Goal: Task Accomplishment & Management: Complete application form

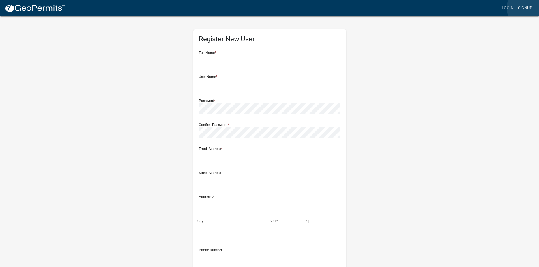
click at [530, 8] on link "Signup" at bounding box center [524, 8] width 19 height 11
click at [523, 9] on link "Signup" at bounding box center [524, 8] width 19 height 11
drag, startPoint x: 202, startPoint y: 60, endPoint x: 206, endPoint y: 59, distance: 4.4
click at [206, 59] on input "text" at bounding box center [269, 61] width 141 height 12
type input "[PERSON_NAME]"
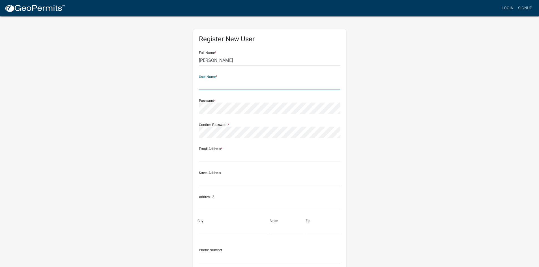
drag, startPoint x: 212, startPoint y: 84, endPoint x: 211, endPoint y: 74, distance: 9.9
click at [212, 84] on input "text" at bounding box center [269, 85] width 141 height 12
type input "browns contracting services"
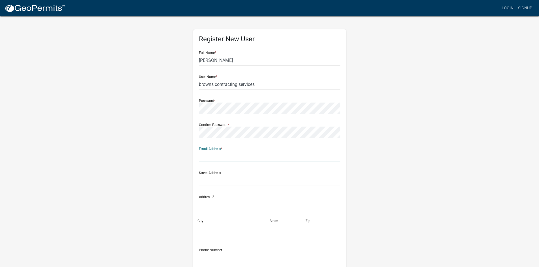
drag, startPoint x: 204, startPoint y: 158, endPoint x: 237, endPoint y: 187, distance: 43.9
click at [204, 158] on input "text" at bounding box center [269, 157] width 141 height 12
type input "[EMAIL_ADDRESS][DOMAIN_NAME]"
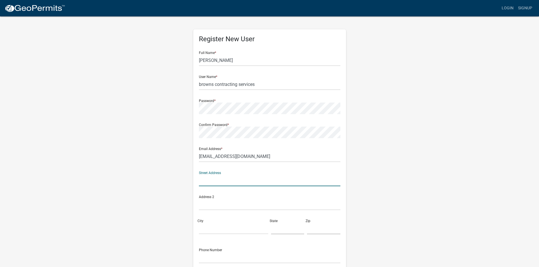
drag, startPoint x: 201, startPoint y: 182, endPoint x: 204, endPoint y: 182, distance: 3.4
click at [201, 183] on input "text" at bounding box center [269, 181] width 141 height 12
type input "[STREET_ADDRESS]"
drag, startPoint x: 202, startPoint y: 229, endPoint x: 217, endPoint y: 218, distance: 18.8
click at [203, 229] on input "City" at bounding box center [233, 229] width 69 height 12
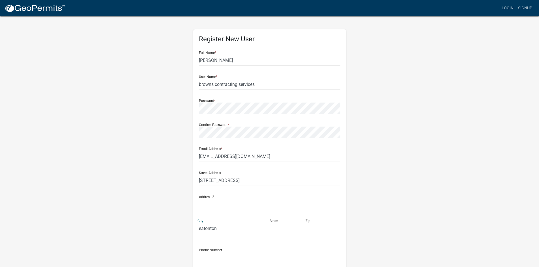
type input "eatonton"
click at [277, 233] on input "text" at bounding box center [287, 229] width 33 height 12
type input "ga"
click at [310, 232] on input "text" at bounding box center [323, 229] width 33 height 12
type input "31024"
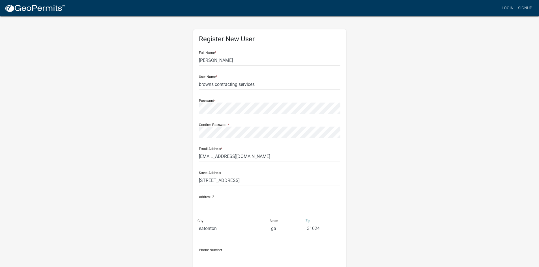
drag, startPoint x: 203, startPoint y: 259, endPoint x: 236, endPoint y: 255, distance: 33.1
click at [206, 259] on input "text" at bounding box center [269, 258] width 141 height 12
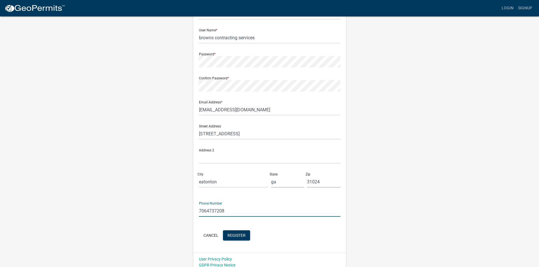
scroll to position [51, 0]
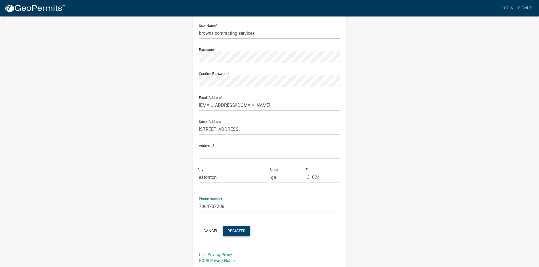
type input "7064737208"
click at [237, 229] on span "Register" at bounding box center [236, 230] width 18 height 5
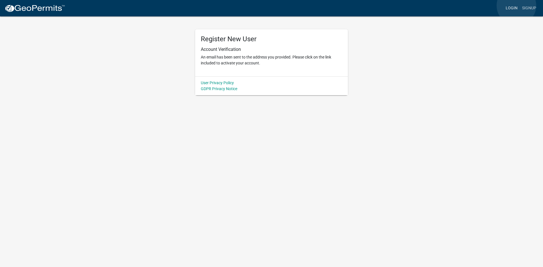
click at [516, 6] on link "Login" at bounding box center [511, 8] width 16 height 11
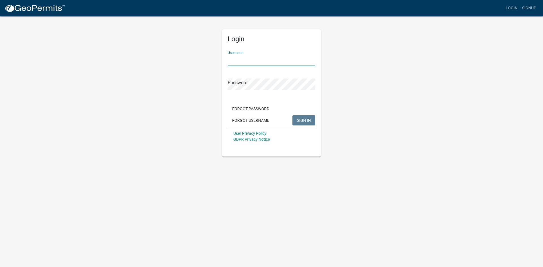
click at [241, 61] on input "Username" at bounding box center [272, 61] width 88 height 12
click at [254, 58] on input "browns contrcting" at bounding box center [272, 61] width 88 height 12
click at [244, 78] on div "Password" at bounding box center [272, 81] width 88 height 20
click at [287, 60] on input "browns contracting" at bounding box center [272, 61] width 88 height 12
type input "browns contracting services"
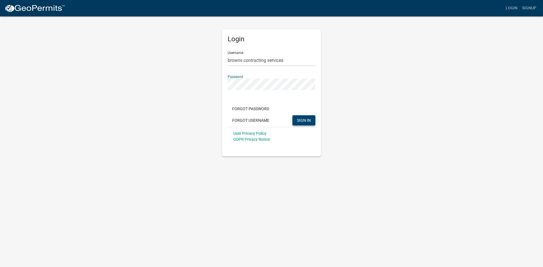
click at [295, 120] on button "SIGN IN" at bounding box center [303, 120] width 23 height 10
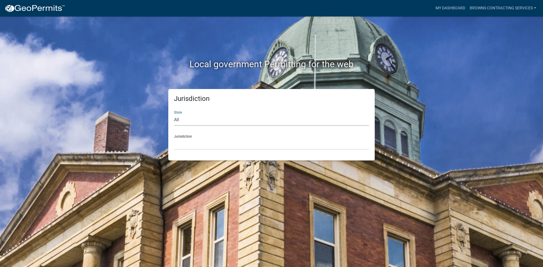
drag, startPoint x: 181, startPoint y: 118, endPoint x: 180, endPoint y: 123, distance: 4.7
click at [181, 118] on select "All Colorado Georgia Indiana Iowa Kansas Minnesota Ohio South Carolina Wisconsin" at bounding box center [271, 120] width 195 height 12
select select "[US_STATE]"
click at [174, 114] on select "All Colorado Georgia Indiana Iowa Kansas Minnesota Ohio South Carolina Wisconsin" at bounding box center [271, 120] width 195 height 12
click at [185, 139] on select "Carroll County, Georgia Cook County, Georgia Crawford County, Georgia Gilmer Co…" at bounding box center [271, 144] width 195 height 12
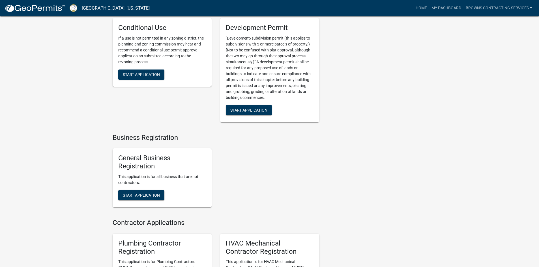
scroll to position [933, 0]
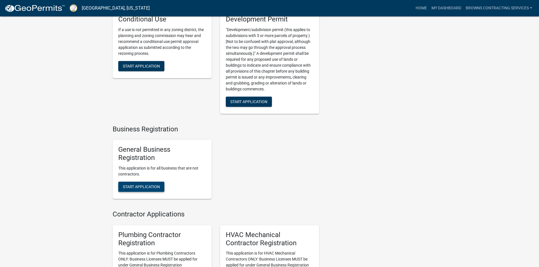
click at [151, 189] on span "Start Application" at bounding box center [141, 187] width 37 height 5
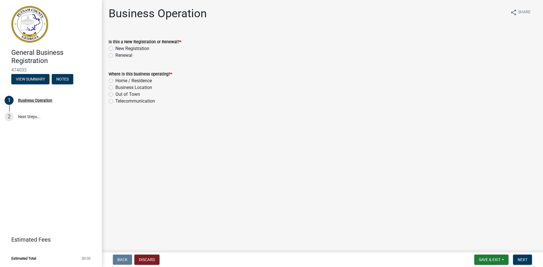
click at [115, 50] on label "New Registration" at bounding box center [132, 48] width 34 height 7
click at [115, 49] on input "New Registration" at bounding box center [117, 47] width 4 height 4
radio input "true"
click at [115, 81] on label "Home / Residence" at bounding box center [133, 80] width 36 height 7
click at [115, 81] on input "Home / Residence" at bounding box center [117, 79] width 4 height 4
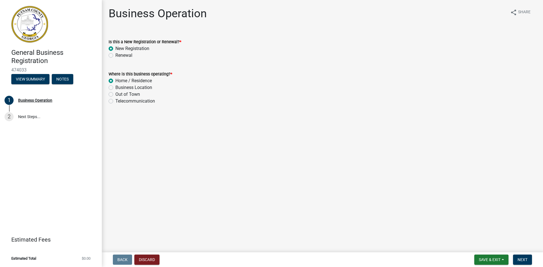
radio input "true"
click at [522, 259] on span "Next" at bounding box center [522, 260] width 10 height 5
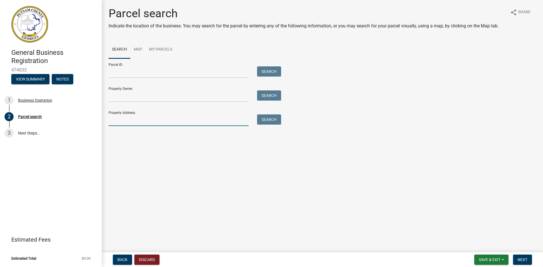
click at [115, 120] on input "Property Address:" at bounding box center [179, 121] width 140 height 12
type input "[STREET_ADDRESS]"
click at [267, 119] on button "Search" at bounding box center [269, 120] width 24 height 10
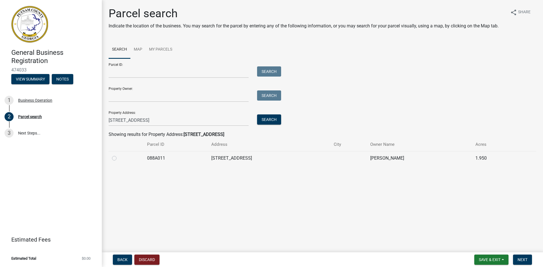
click at [119, 155] on label at bounding box center [119, 155] width 0 height 0
click at [119, 158] on input "radio" at bounding box center [121, 157] width 4 height 4
radio input "true"
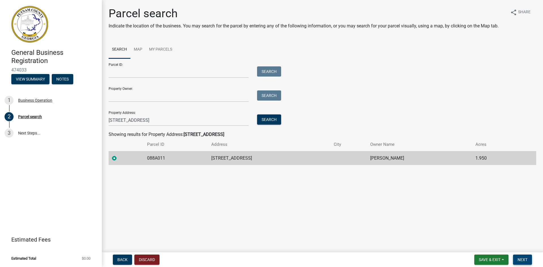
click at [520, 259] on span "Next" at bounding box center [522, 260] width 10 height 5
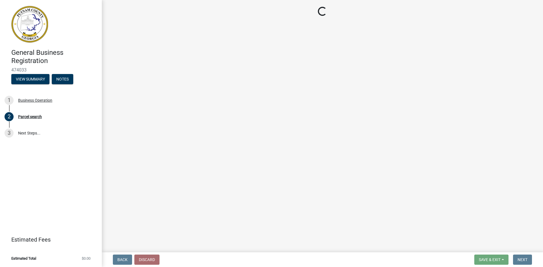
select select "GA"
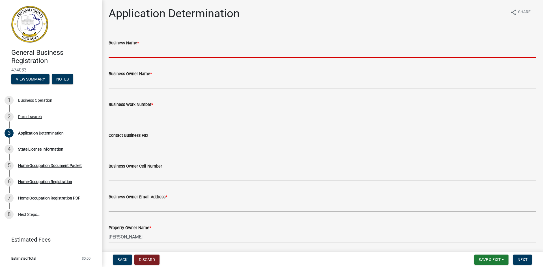
click at [117, 51] on input "Business Name *" at bounding box center [323, 52] width 428 height 12
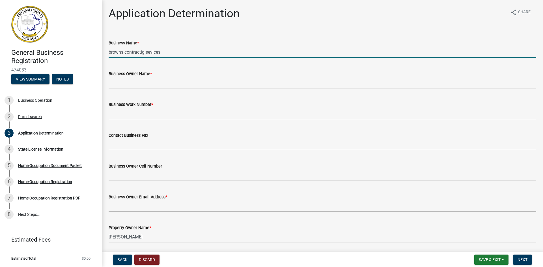
type input "browns contractig sevices"
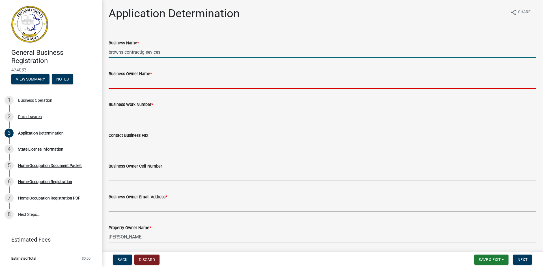
click at [112, 85] on input "Business Owner Name *" at bounding box center [323, 83] width 428 height 12
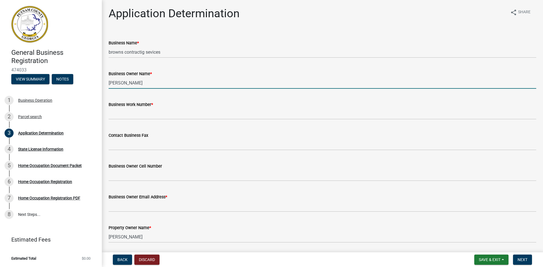
type input "[PERSON_NAME]"
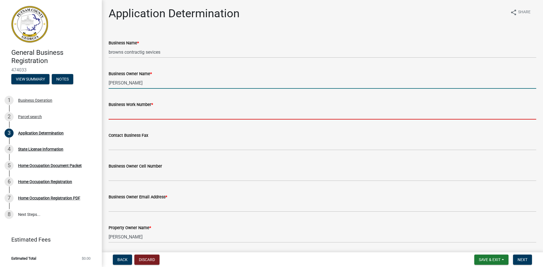
click at [128, 115] on input "Business Work Number *" at bounding box center [323, 114] width 428 height 12
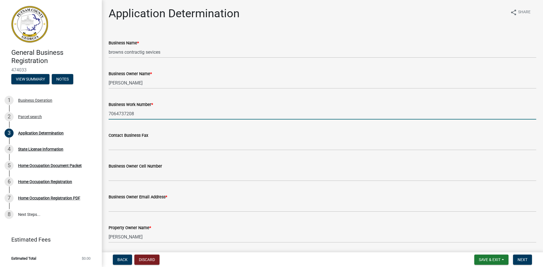
type input "7064737208"
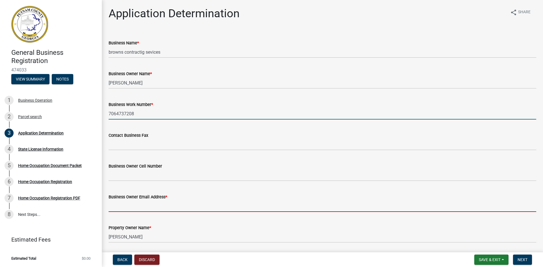
click at [114, 209] on input "Business Owner Email Address *" at bounding box center [323, 206] width 428 height 12
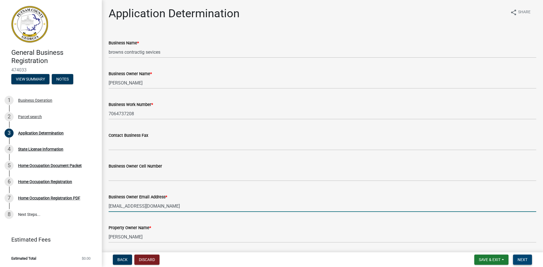
type input "[EMAIL_ADDRESS][DOMAIN_NAME]"
click at [525, 258] on span "Next" at bounding box center [522, 260] width 10 height 5
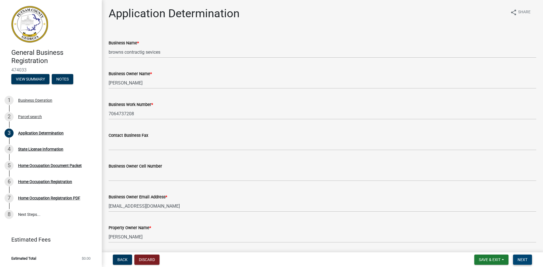
click at [522, 260] on span "Next" at bounding box center [522, 260] width 10 height 5
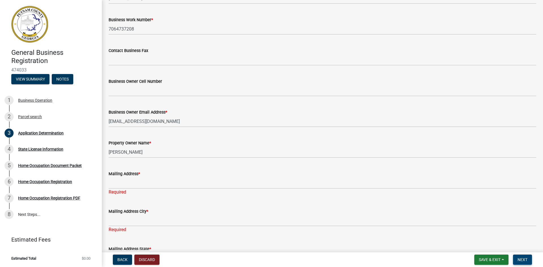
scroll to position [113, 0]
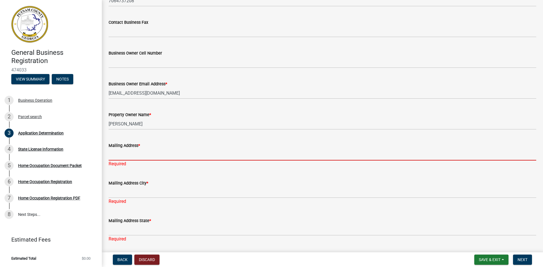
click at [113, 154] on input "Mailing Address *" at bounding box center [323, 155] width 428 height 12
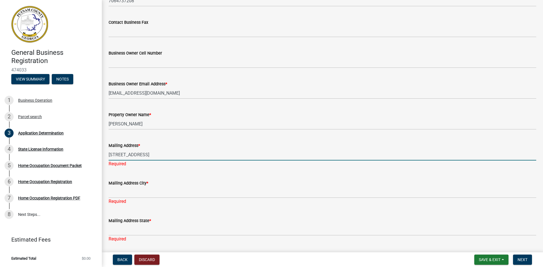
type input "[STREET_ADDRESS]"
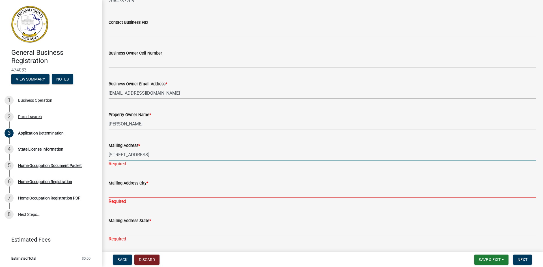
click at [111, 193] on div "Mailing Address City * Required" at bounding box center [323, 188] width 428 height 33
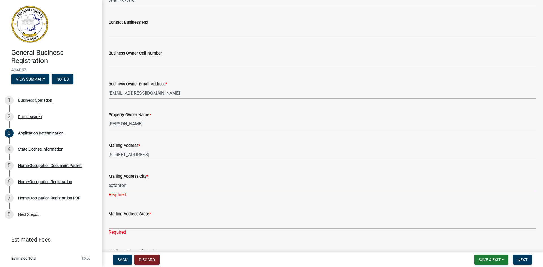
type input "eatonton"
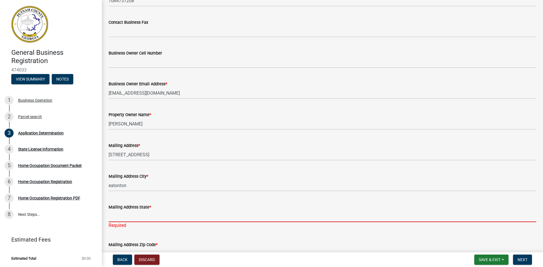
click at [118, 226] on div "Mailing Address State * Required" at bounding box center [323, 212] width 428 height 33
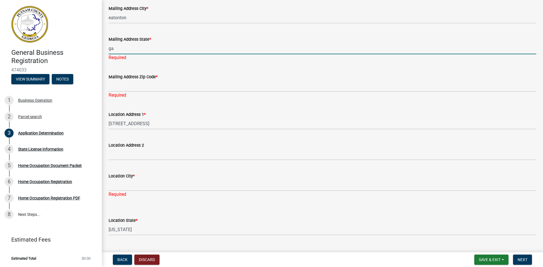
scroll to position [311, 0]
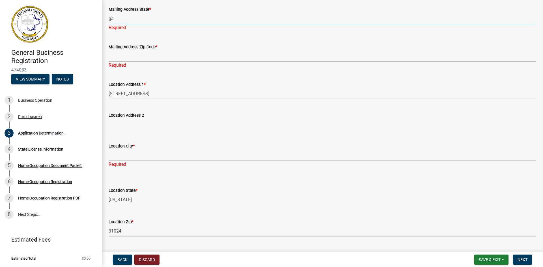
type input "ga"
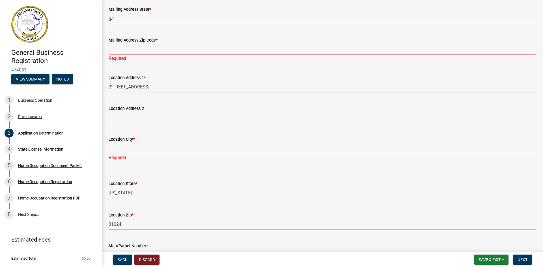
click at [115, 58] on div "Mailing Address Zip Code * Required" at bounding box center [323, 45] width 428 height 33
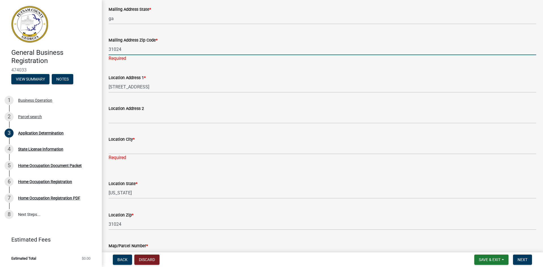
type input "31024"
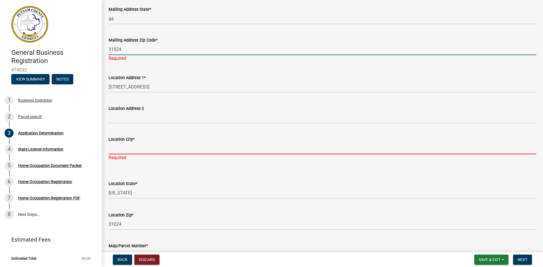
click at [111, 150] on div "Location City * Required" at bounding box center [323, 144] width 428 height 33
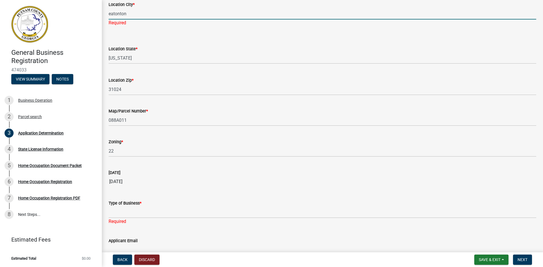
scroll to position [471, 0]
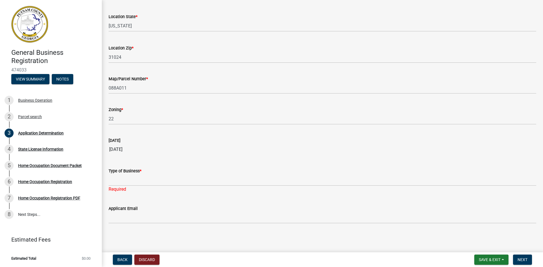
type input "eatonton"
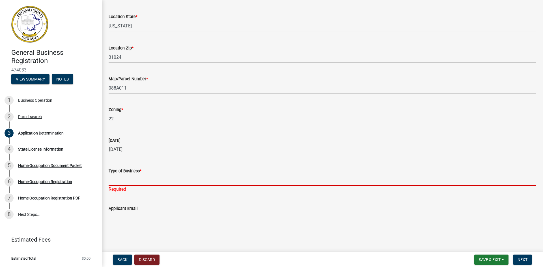
click at [112, 180] on input "Type of Business *" at bounding box center [323, 180] width 428 height 12
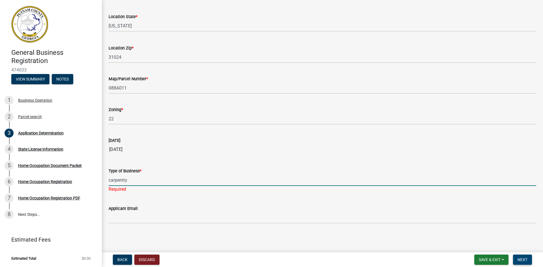
type input "carpentry"
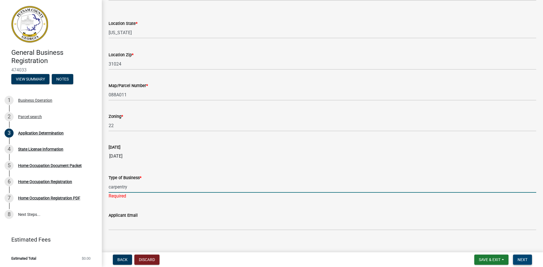
click at [526, 261] on span "Next" at bounding box center [522, 260] width 10 height 5
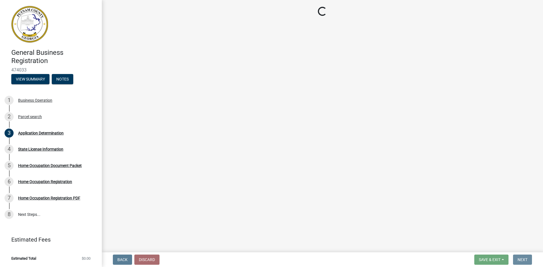
scroll to position [0, 0]
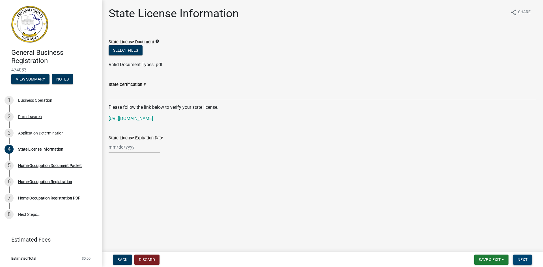
click at [525, 255] on button "Next" at bounding box center [522, 260] width 19 height 10
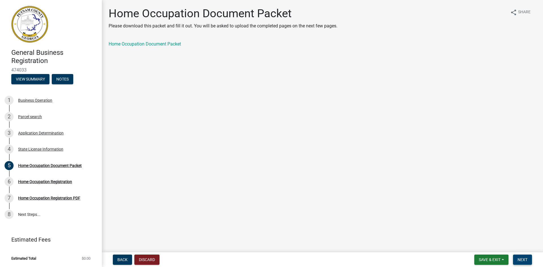
click at [522, 260] on span "Next" at bounding box center [522, 260] width 10 height 5
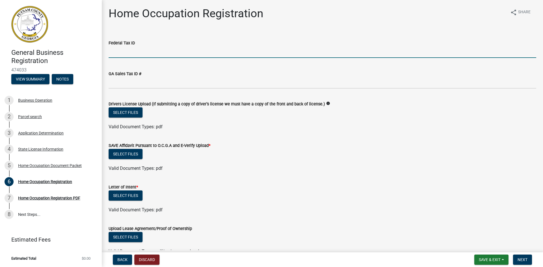
click at [114, 53] on input "Federal Tax ID" at bounding box center [323, 52] width 428 height 12
type input "587599109"
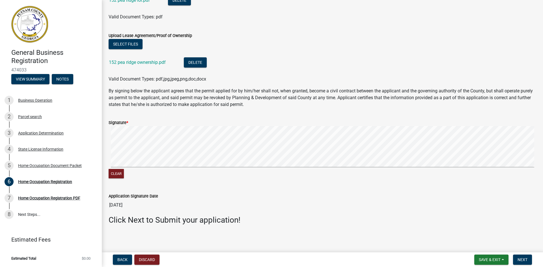
scroll to position [256, 0]
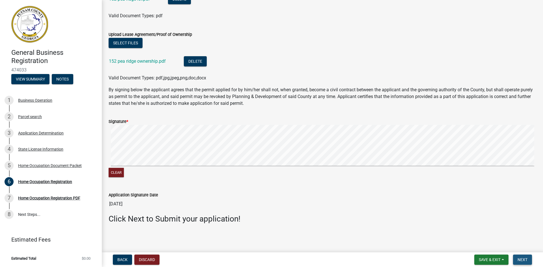
drag, startPoint x: 522, startPoint y: 260, endPoint x: 523, endPoint y: 256, distance: 4.0
click at [523, 254] on nav "Back Discard Save & Exit Save Save & Exit Next" at bounding box center [322, 260] width 441 height 15
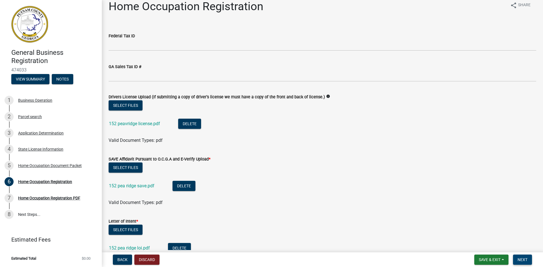
scroll to position [0, 0]
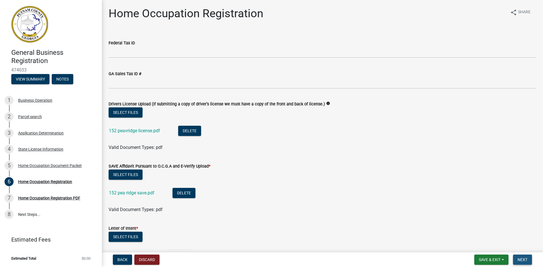
click at [523, 260] on span "Next" at bounding box center [522, 260] width 10 height 5
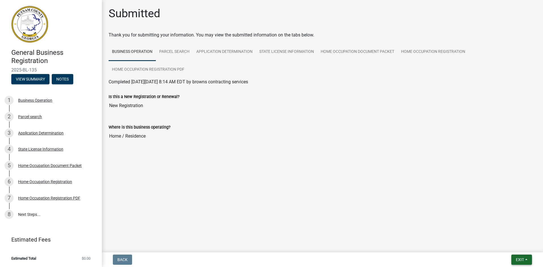
click at [525, 261] on button "Exit" at bounding box center [521, 260] width 21 height 10
click at [505, 245] on button "Save & Exit" at bounding box center [509, 245] width 45 height 14
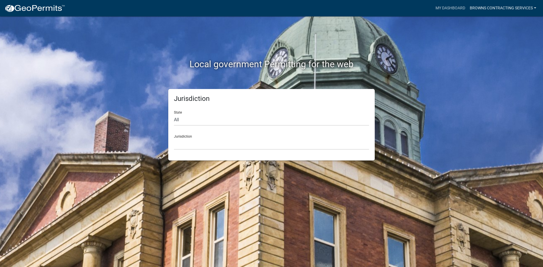
click at [533, 7] on link "browns contracting services" at bounding box center [502, 8] width 71 height 11
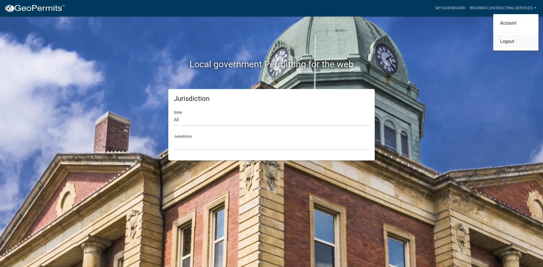
click at [512, 43] on link "Logout" at bounding box center [515, 42] width 45 height 14
